Goal: Use online tool/utility: Utilize a website feature to perform a specific function

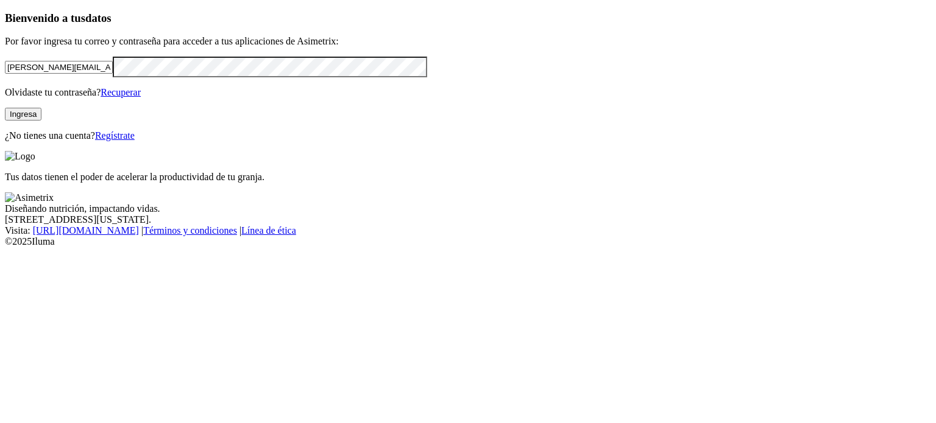
click at [41, 121] on button "Ingresa" at bounding box center [23, 114] width 37 height 13
